Goal: Information Seeking & Learning: Check status

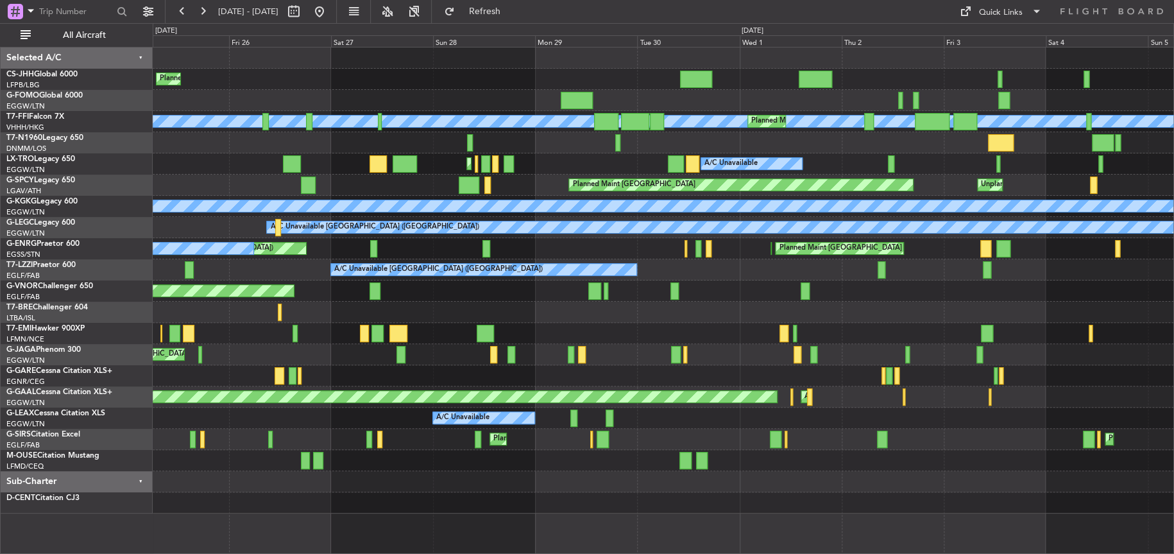
click at [888, 329] on div at bounding box center [663, 333] width 1021 height 21
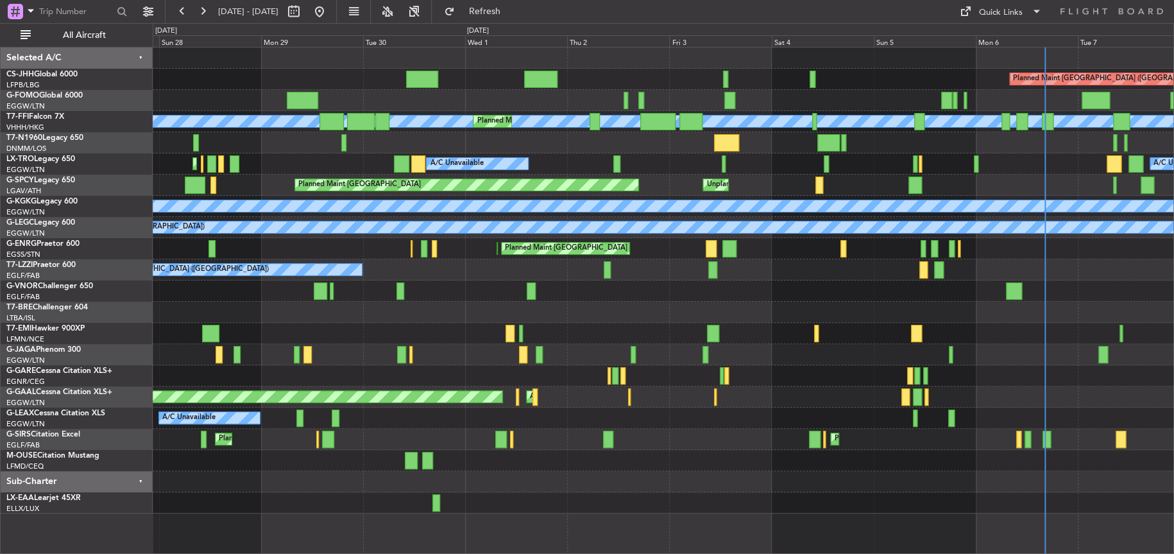
click at [491, 455] on div at bounding box center [663, 460] width 1021 height 21
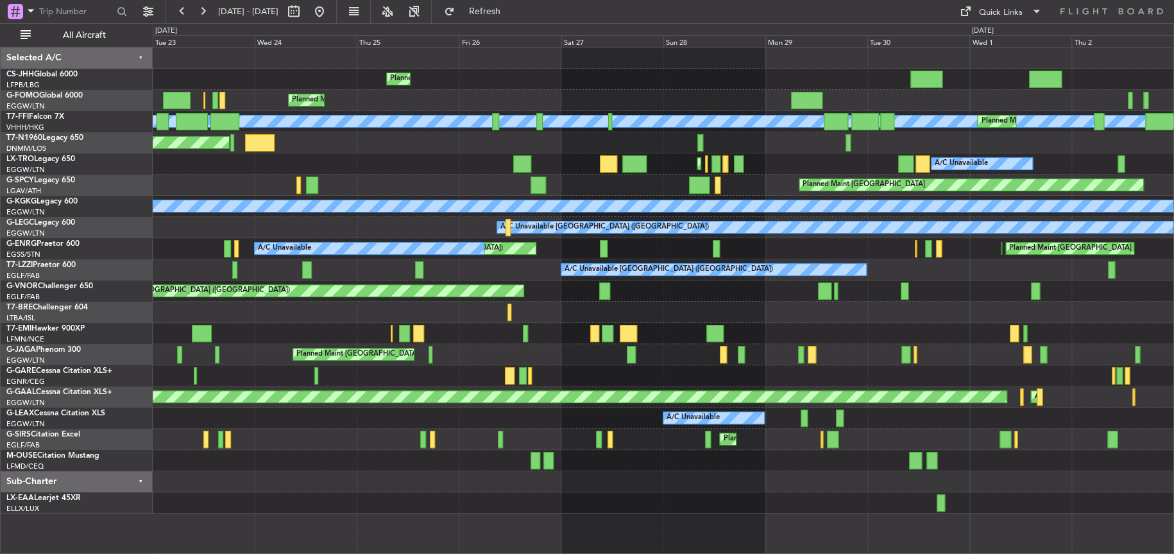
click at [604, 468] on div "Planned Maint [GEOGRAPHIC_DATA] ([GEOGRAPHIC_DATA]) Planned Maint [GEOGRAPHIC_D…" at bounding box center [663, 280] width 1021 height 466
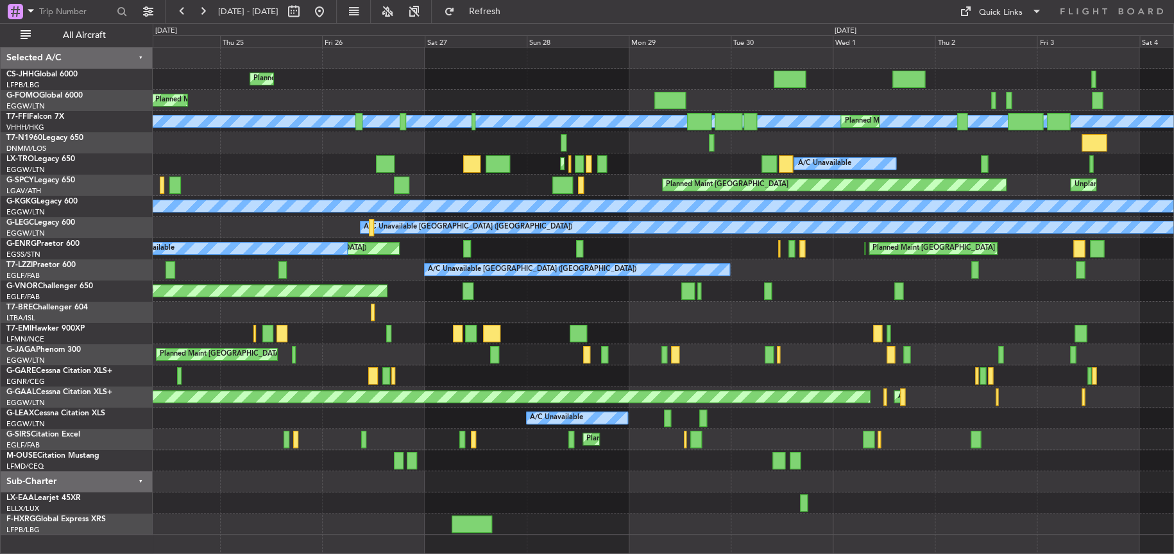
click at [669, 506] on div "Planned Maint [GEOGRAPHIC_DATA] ([GEOGRAPHIC_DATA]) Planned Maint [GEOGRAPHIC_D…" at bounding box center [663, 290] width 1021 height 487
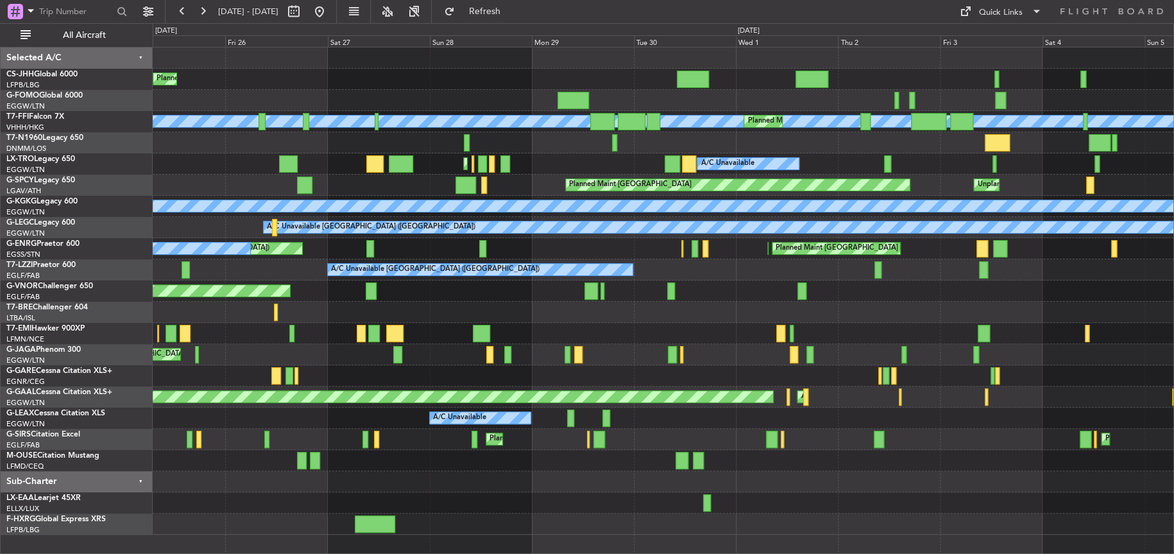
click at [644, 490] on div at bounding box center [663, 481] width 1021 height 21
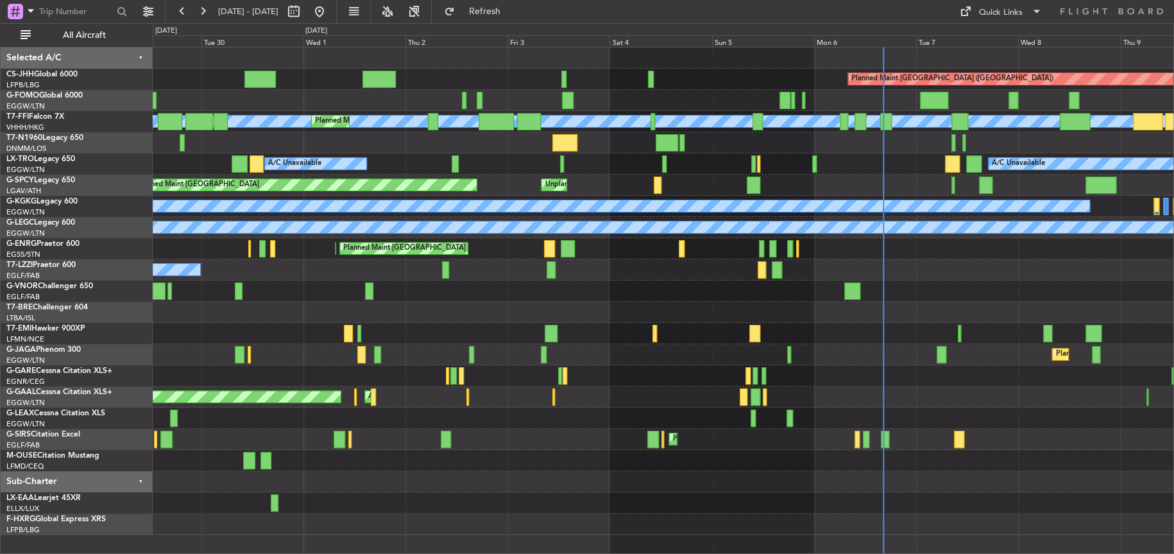
click at [130, 479] on div "Planned Maint [GEOGRAPHIC_DATA] ([GEOGRAPHIC_DATA]) [PERSON_NAME] [PERSON_NAME]…" at bounding box center [587, 288] width 1174 height 531
click at [1121, 447] on div "Planned Maint [GEOGRAPHIC_DATA] ([GEOGRAPHIC_DATA]) [PERSON_NAME] [PERSON_NAME]…" at bounding box center [663, 290] width 1021 height 487
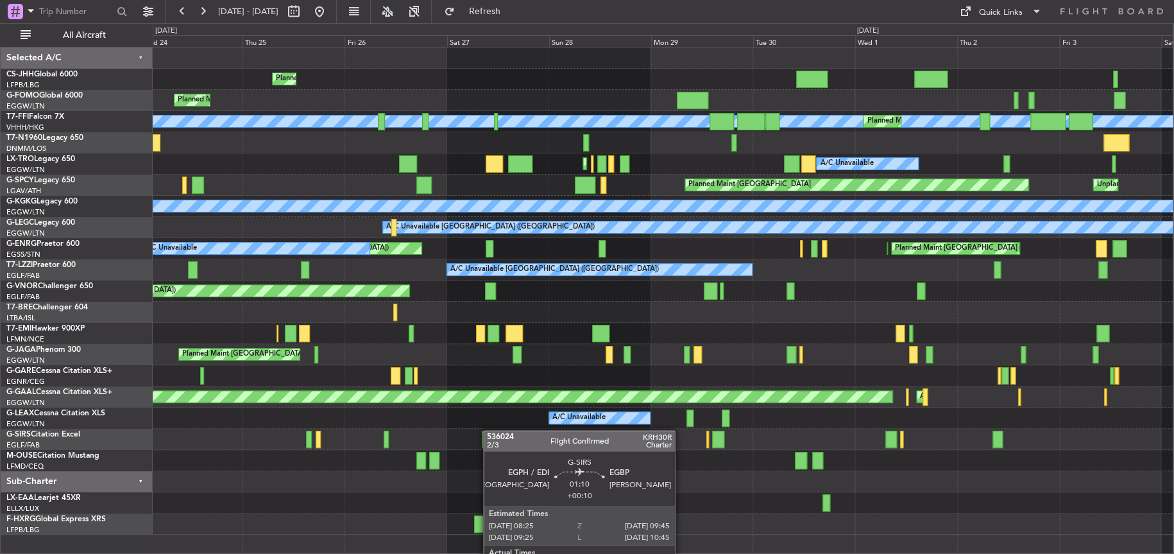
click at [477, 425] on div "Planned Maint [GEOGRAPHIC_DATA] ([GEOGRAPHIC_DATA]) Planned Maint [GEOGRAPHIC_D…" at bounding box center [663, 290] width 1020 height 487
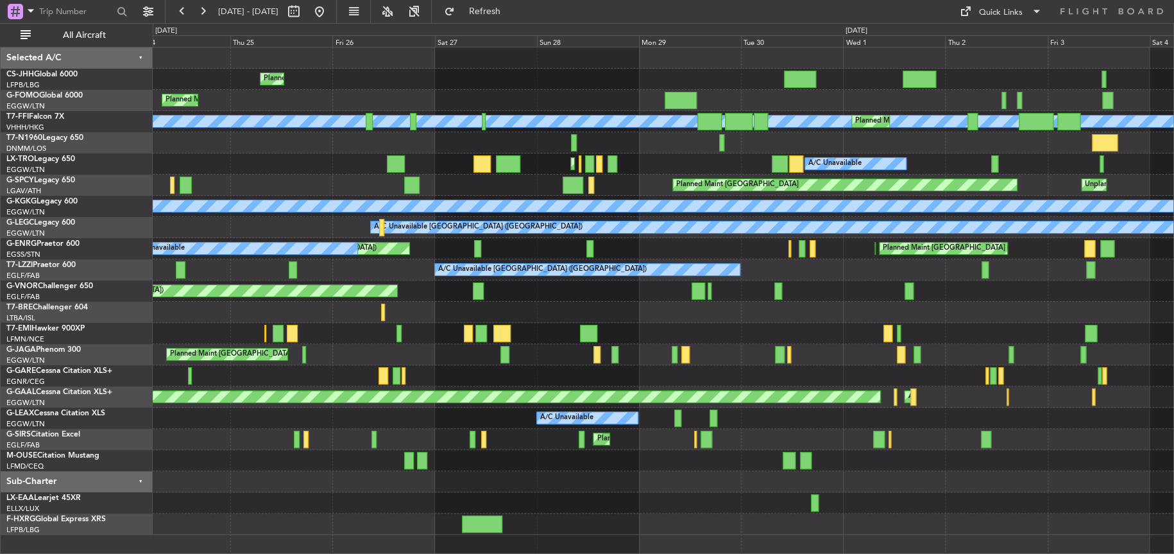
click at [504, 465] on div at bounding box center [663, 460] width 1021 height 21
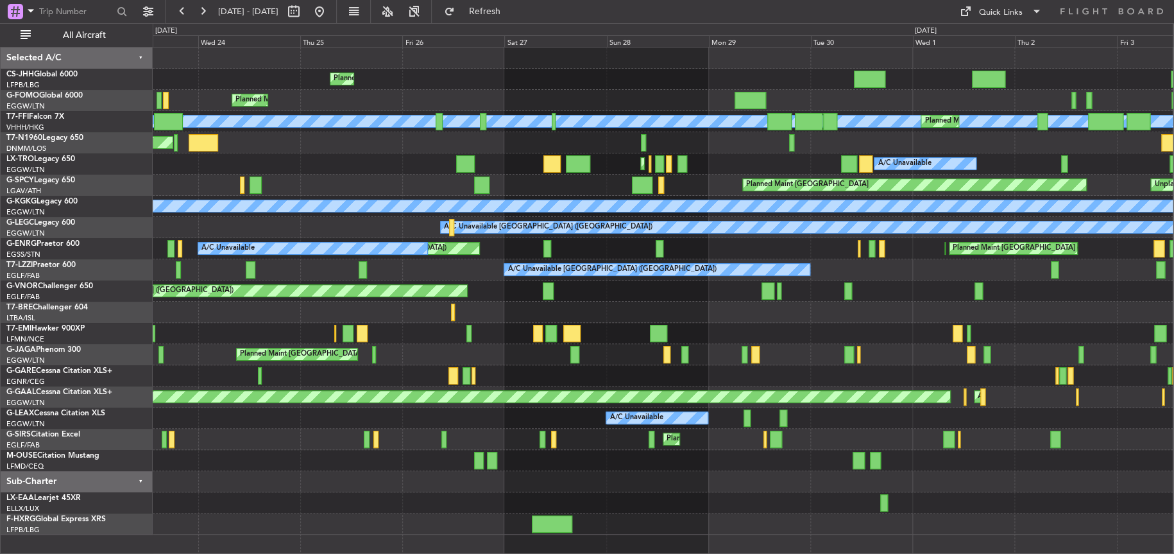
click at [719, 444] on div "Planned Maint [GEOGRAPHIC_DATA] ([GEOGRAPHIC_DATA]) Planned Maint [GEOGRAPHIC_D…" at bounding box center [663, 439] width 1020 height 21
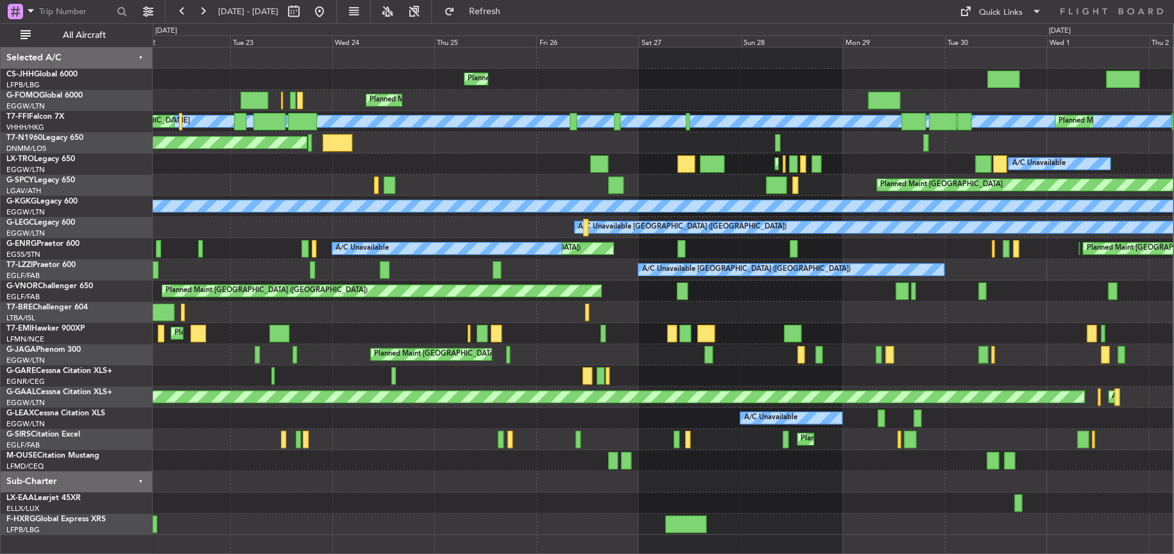
click at [541, 471] on div at bounding box center [663, 481] width 1020 height 21
